Goal: Task Accomplishment & Management: Complete application form

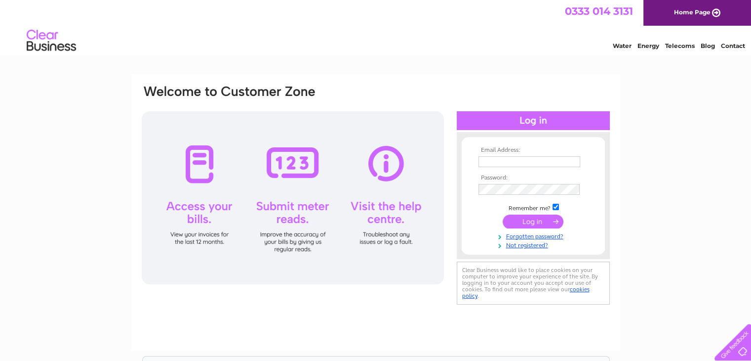
click at [517, 158] on input "text" at bounding box center [530, 161] width 102 height 11
paste input "stacy@weareboxfish.com"
type input "stacy@weareboxfish.com"
click at [534, 221] on input "submit" at bounding box center [533, 222] width 61 height 14
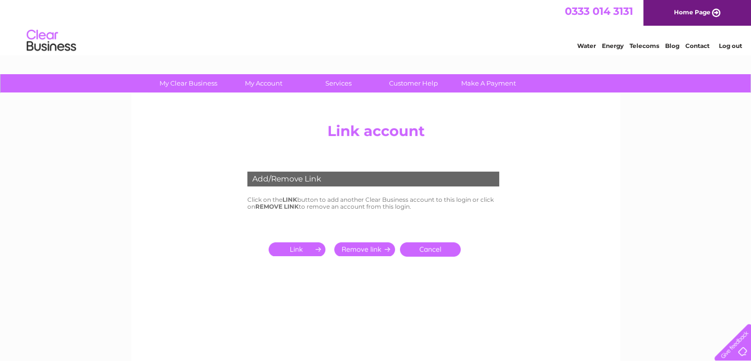
click at [440, 245] on link "Cancel" at bounding box center [430, 249] width 61 height 14
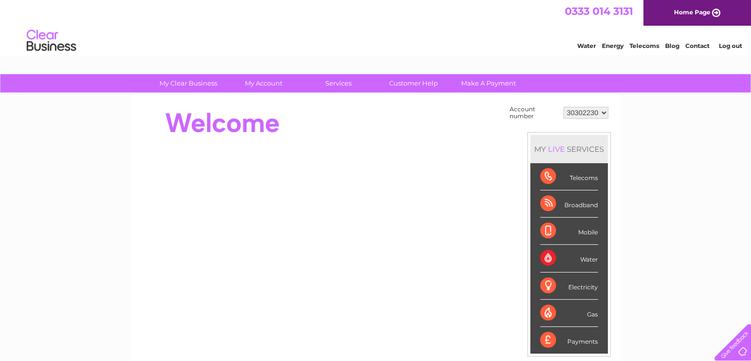
drag, startPoint x: 643, startPoint y: 230, endPoint x: 601, endPoint y: 139, distance: 100.1
click at [643, 230] on div "My Clear Business Login Details My Details My Preferences Link Account My Accou…" at bounding box center [375, 352] width 751 height 557
click at [597, 108] on select "30302230" at bounding box center [586, 113] width 45 height 12
click at [564, 107] on select "30302230" at bounding box center [586, 113] width 45 height 12
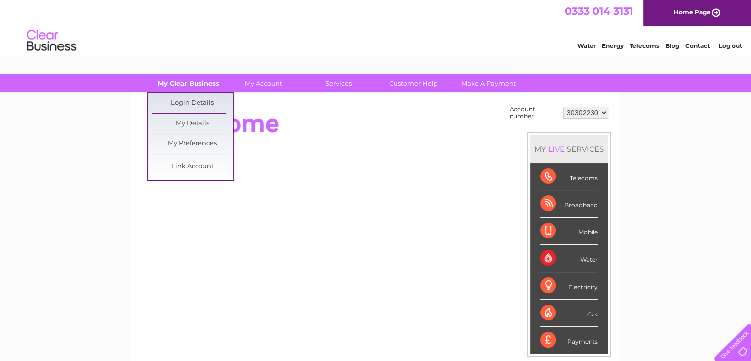
click at [204, 77] on link "My Clear Business" at bounding box center [188, 83] width 81 height 18
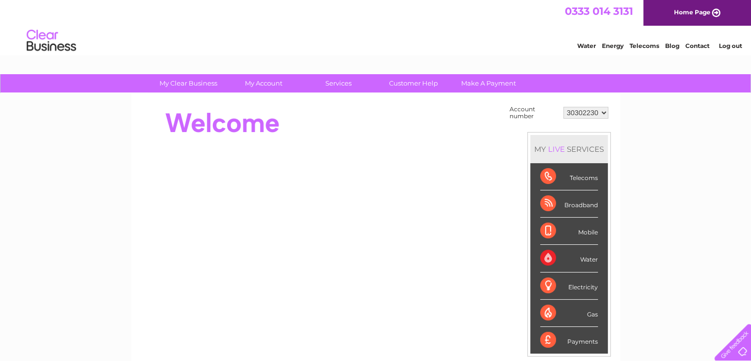
click at [731, 45] on link "Log out" at bounding box center [730, 45] width 23 height 7
click at [642, 305] on div "My Clear Business Login Details My Details My Preferences Link Account My Accou…" at bounding box center [375, 352] width 751 height 557
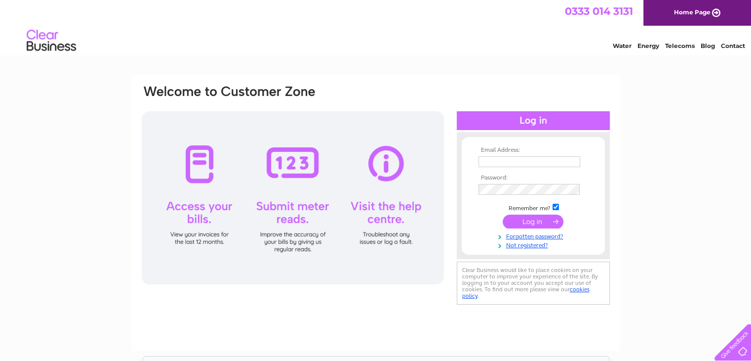
click at [533, 163] on input "text" at bounding box center [530, 161] width 102 height 11
paste input "invoices@weareboxfish.com"
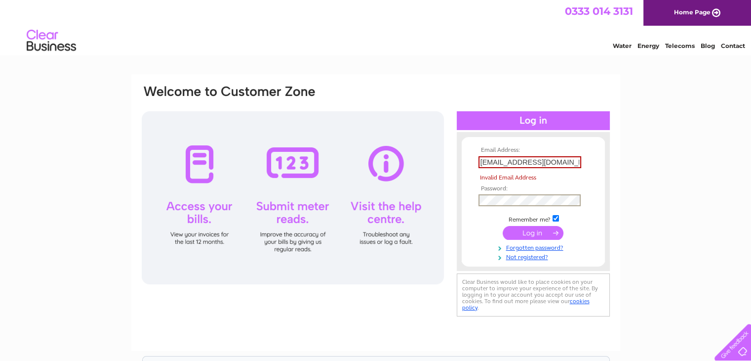
click at [573, 161] on input "invoices@weareboxfish.com" at bounding box center [530, 162] width 103 height 12
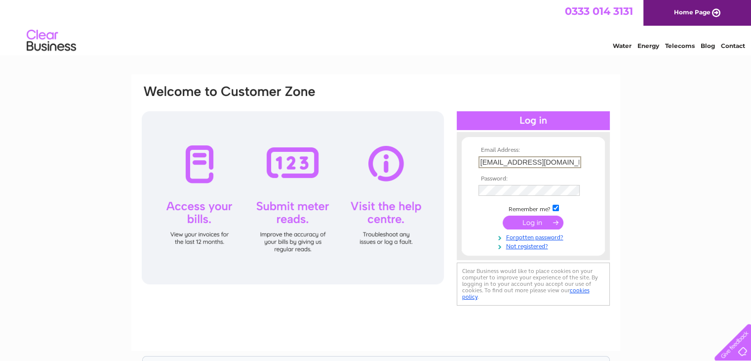
type input "invoices@weareboxfish.com"
click at [503, 215] on input "submit" at bounding box center [533, 222] width 61 height 14
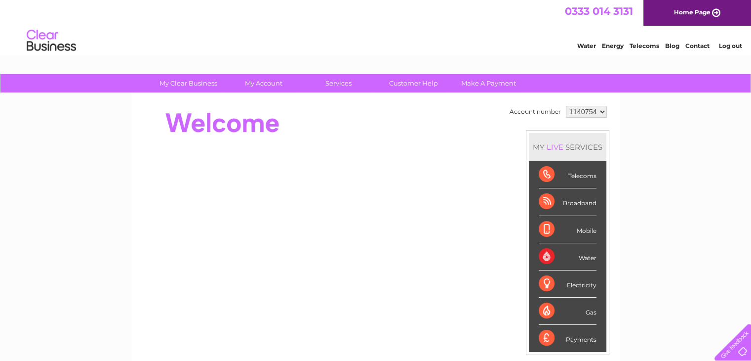
click at [598, 114] on select "1140754" at bounding box center [586, 112] width 41 height 12
click at [604, 113] on select "1140754" at bounding box center [586, 112] width 41 height 12
click at [733, 48] on link "Log out" at bounding box center [730, 45] width 23 height 7
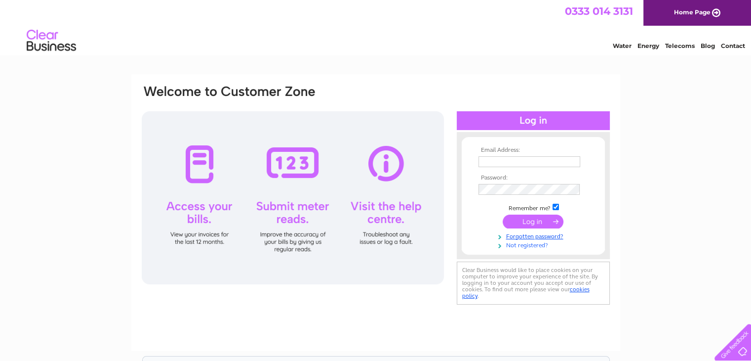
click at [522, 246] on link "Not registered?" at bounding box center [535, 244] width 112 height 9
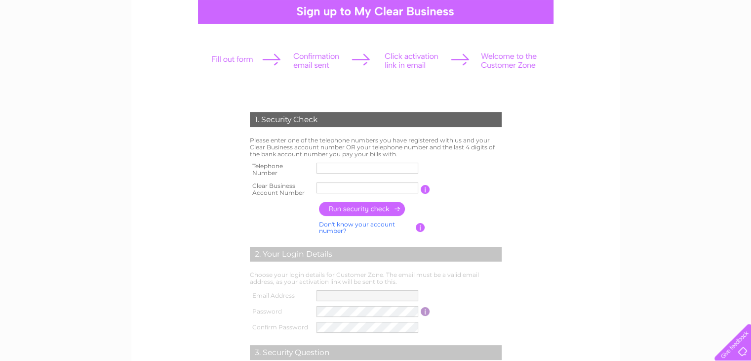
scroll to position [148, 0]
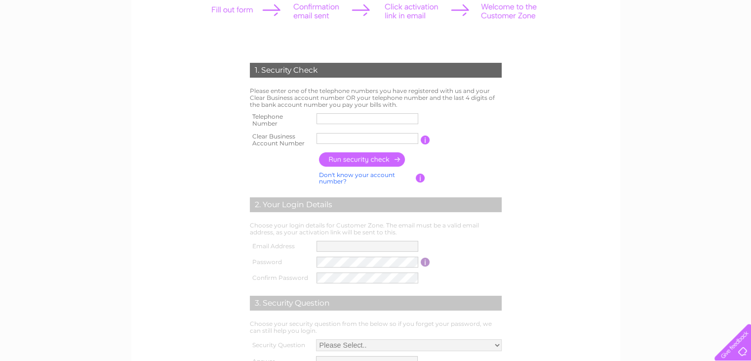
click at [365, 113] on input "text" at bounding box center [368, 118] width 102 height 11
paste input "141 226 85"
drag, startPoint x: 336, startPoint y: 113, endPoint x: 341, endPoint y: 116, distance: 6.0
click at [336, 113] on input "0141 226 85" at bounding box center [368, 119] width 103 height 12
type input "01412268525"
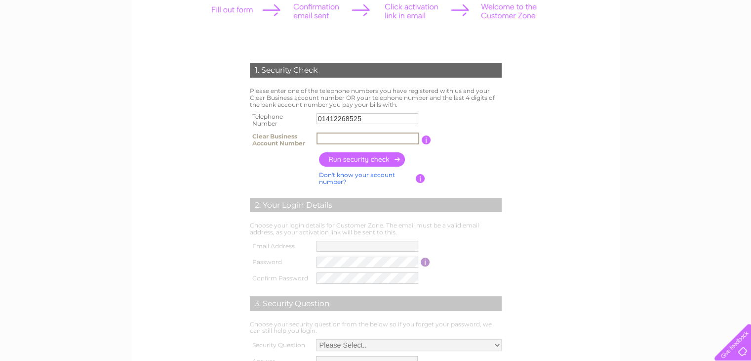
click at [375, 138] on input "text" at bounding box center [368, 138] width 103 height 12
paste input "CB974705"
type input "CB974705"
click at [482, 146] on td "You will find your account number on the top right corner of your bill and it w…" at bounding box center [467, 140] width 73 height 20
click at [371, 160] on input "button" at bounding box center [362, 159] width 87 height 14
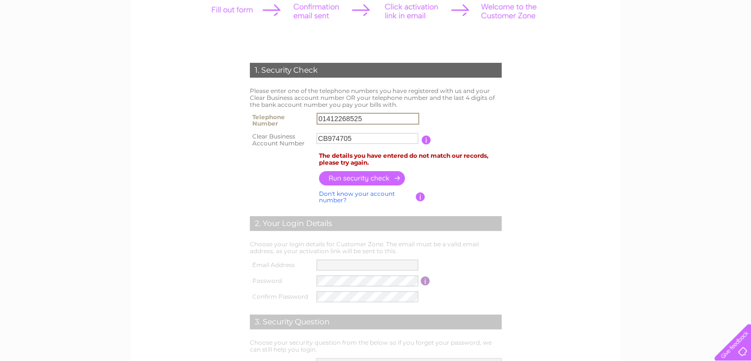
drag, startPoint x: 369, startPoint y: 121, endPoint x: 297, endPoint y: 121, distance: 72.6
click at [297, 121] on tr "Telephone Number 01412268525" at bounding box center [375, 120] width 257 height 20
click at [373, 123] on input "01412268525" at bounding box center [368, 119] width 103 height 12
click at [373, 120] on input "01412268525" at bounding box center [368, 119] width 103 height 12
drag, startPoint x: 367, startPoint y: 118, endPoint x: 332, endPoint y: 123, distance: 35.6
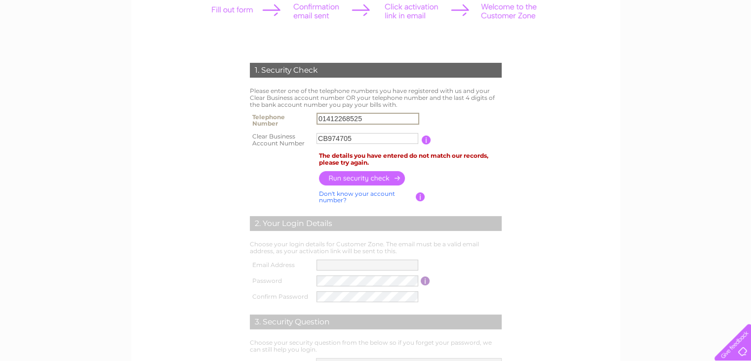
click at [332, 123] on input "01412268525" at bounding box center [368, 119] width 103 height 12
type input "01415524601"
click at [362, 171] on input "button" at bounding box center [362, 178] width 87 height 14
click at [421, 133] on td at bounding box center [425, 140] width 9 height 20
click at [454, 160] on td "No Email Address on file, please contact Customer Services." at bounding box center [411, 159] width 188 height 19
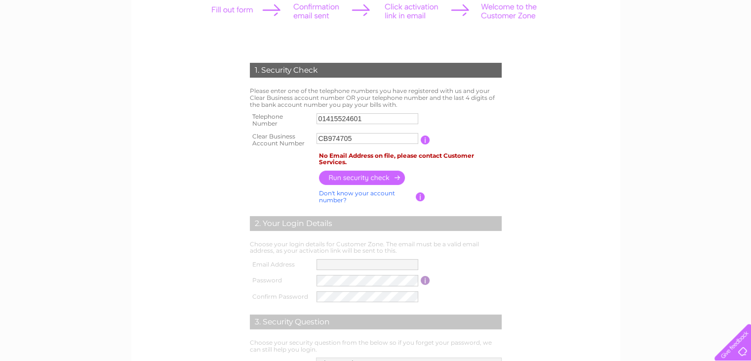
scroll to position [0, 0]
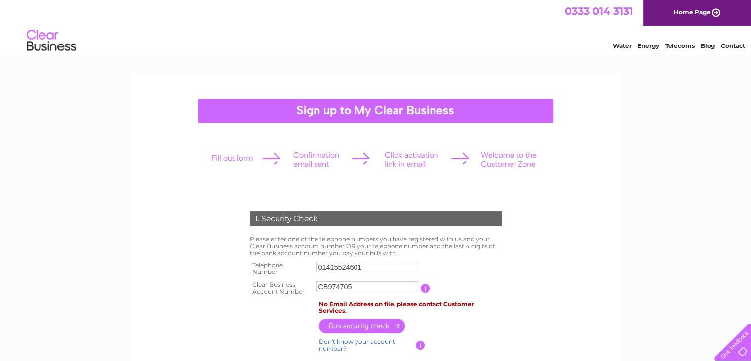
click at [622, 44] on link "Water" at bounding box center [622, 45] width 19 height 7
